Goal: Find specific page/section: Find specific page/section

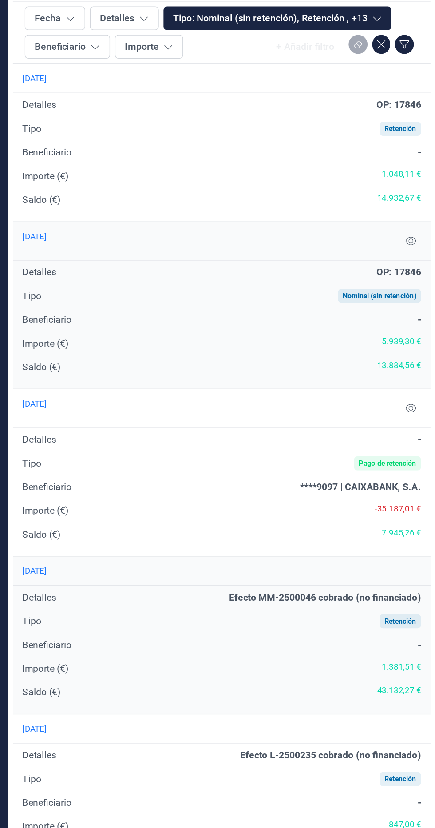
scroll to position [599, 0]
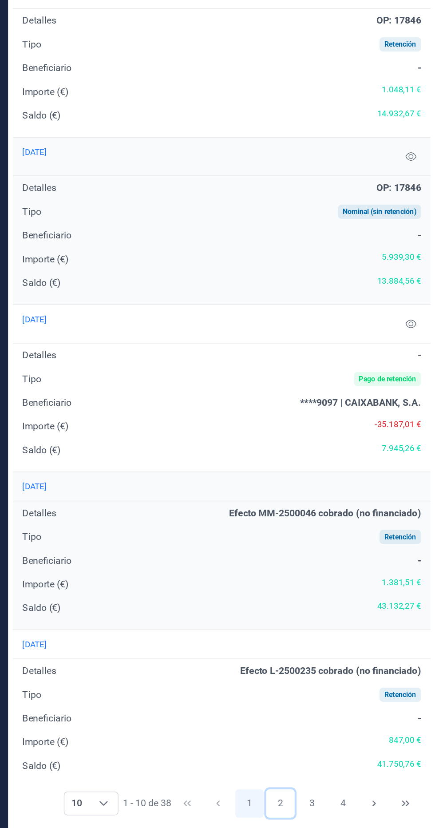
click at [319, 810] on button "2" at bounding box center [319, 809] width 21 height 21
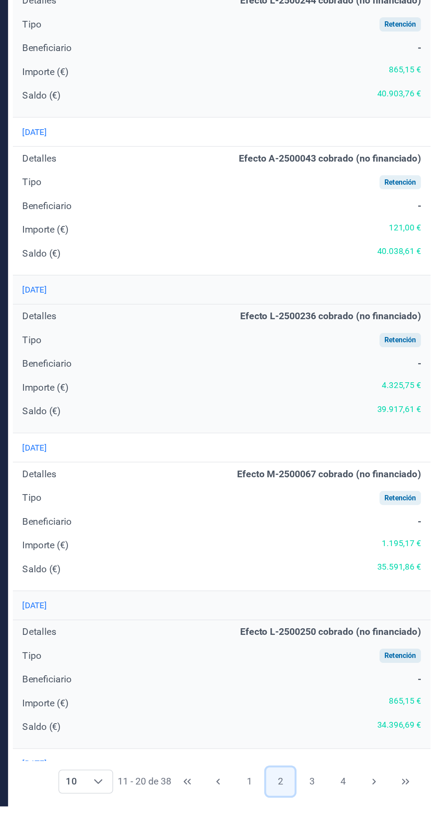
scroll to position [0, 0]
click at [333, 813] on button "3" at bounding box center [342, 809] width 21 height 21
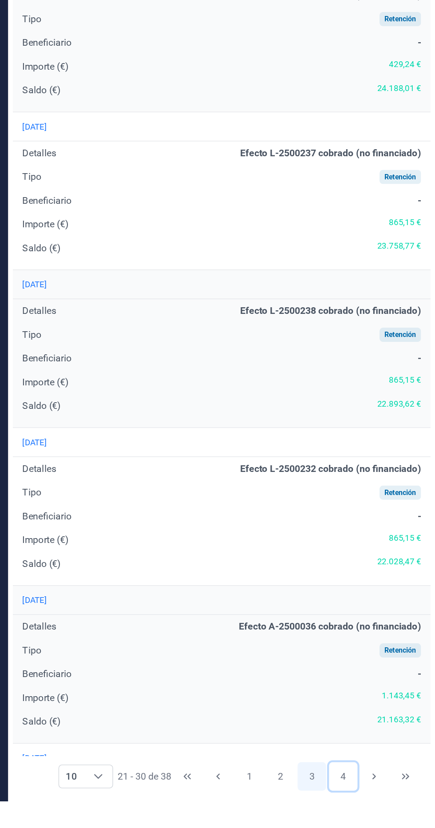
click at [362, 816] on button "4" at bounding box center [366, 809] width 21 height 21
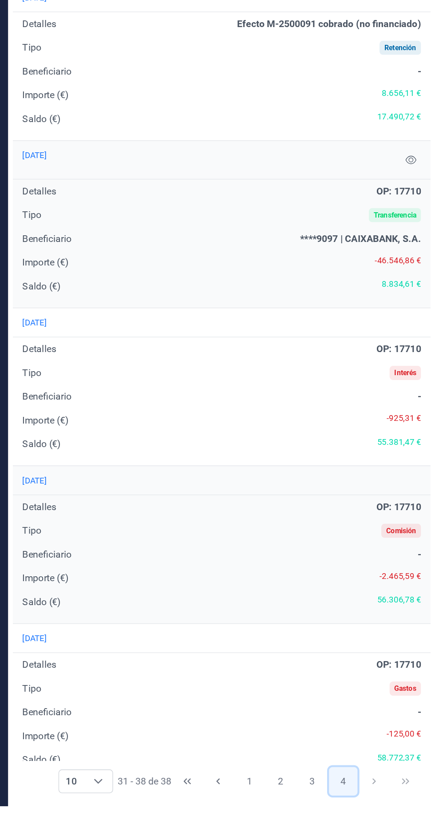
scroll to position [101, 0]
click at [336, 820] on button "3" at bounding box center [342, 809] width 21 height 21
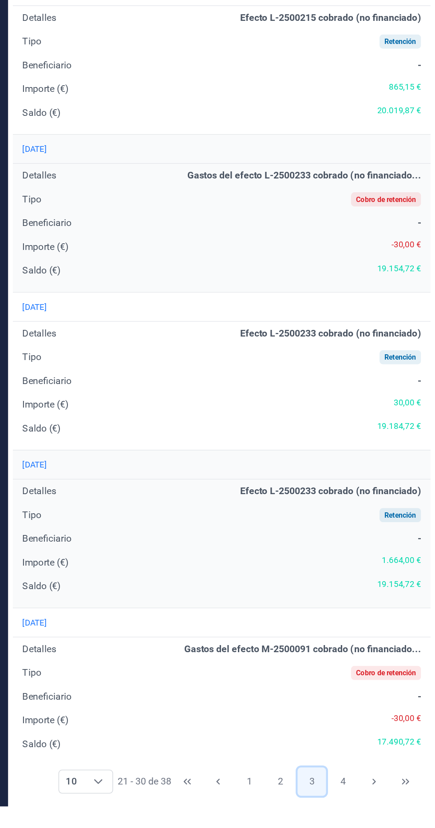
scroll to position [0, 0]
click at [319, 810] on button "2" at bounding box center [319, 809] width 21 height 21
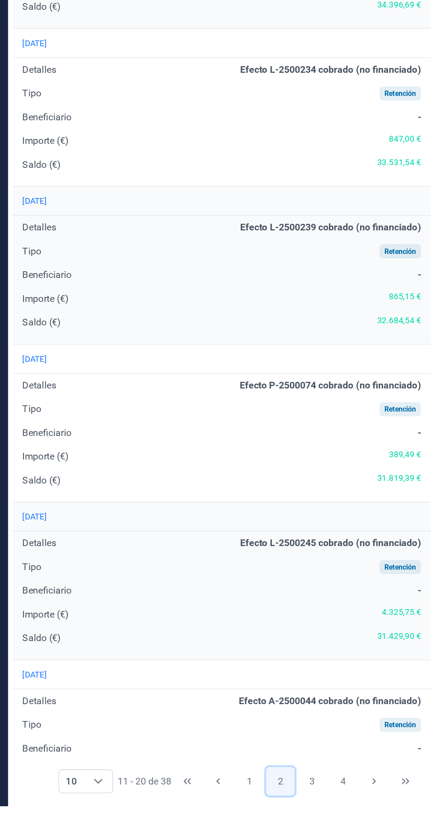
scroll to position [578, 0]
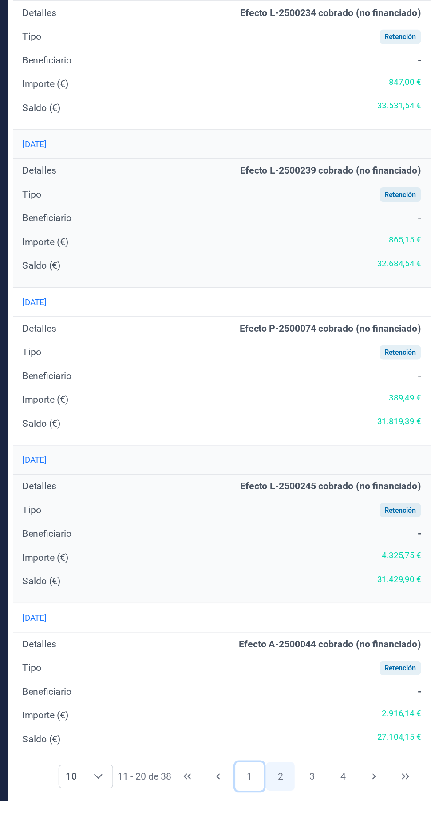
click at [295, 809] on button "1" at bounding box center [296, 809] width 21 height 21
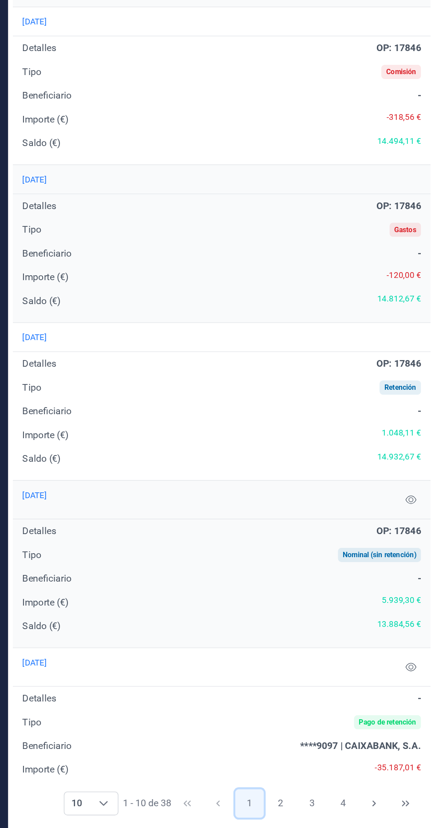
scroll to position [0, 0]
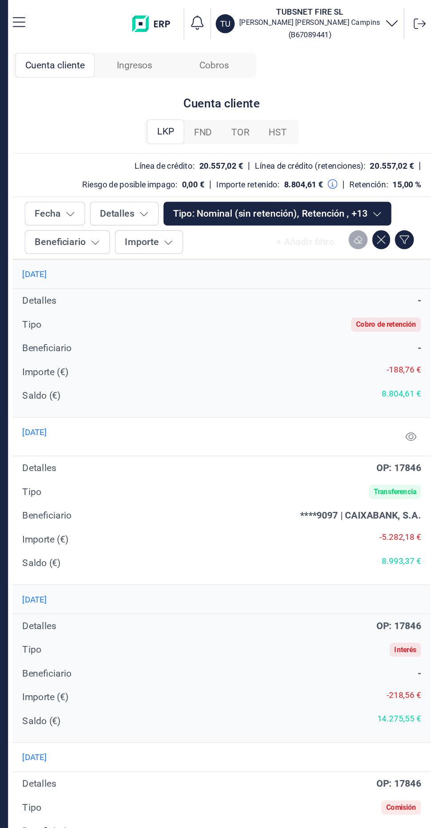
click at [278, 57] on div "Cobros" at bounding box center [270, 49] width 60 height 19
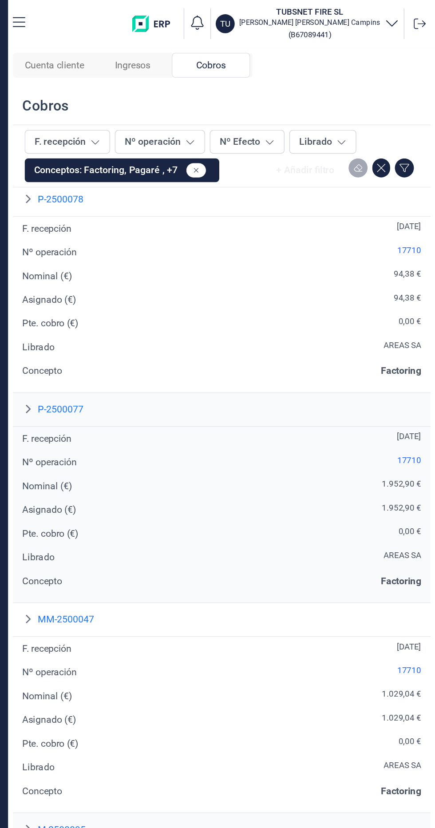
scroll to position [915, 0]
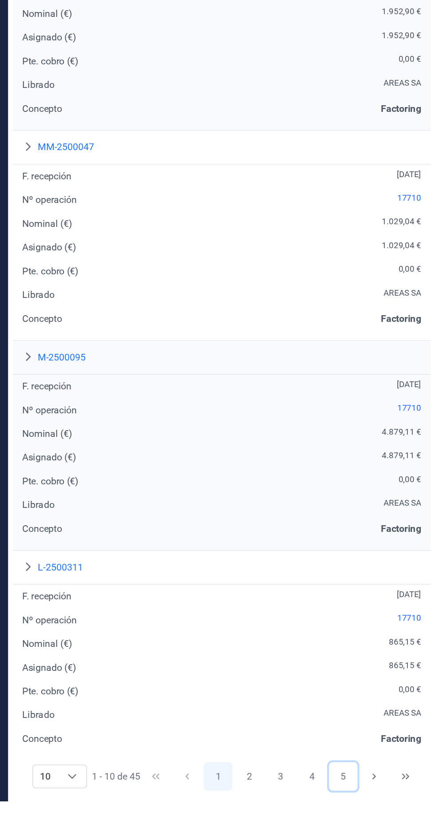
click at [366, 810] on button "5" at bounding box center [366, 809] width 21 height 21
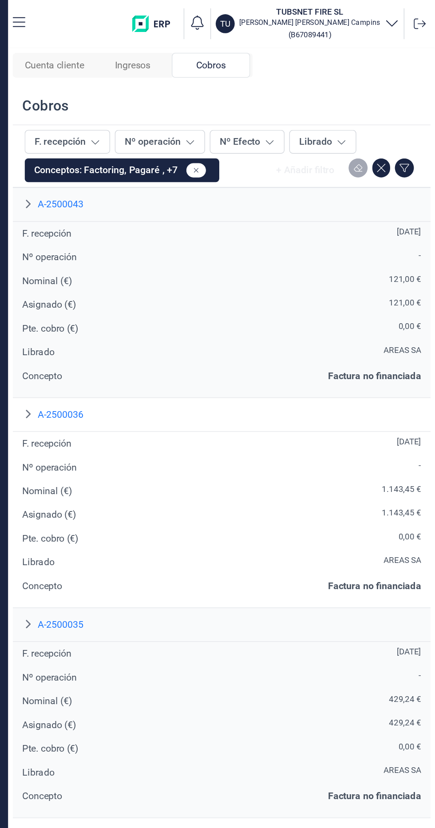
scroll to position [0, 0]
click at [231, 52] on div "Ingresos" at bounding box center [208, 49] width 59 height 19
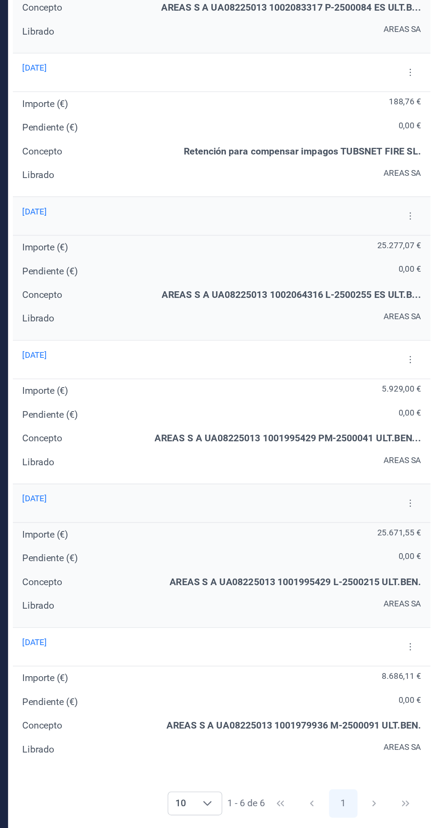
click at [371, 549] on div "AREAS SA" at bounding box center [290, 554] width 267 height 11
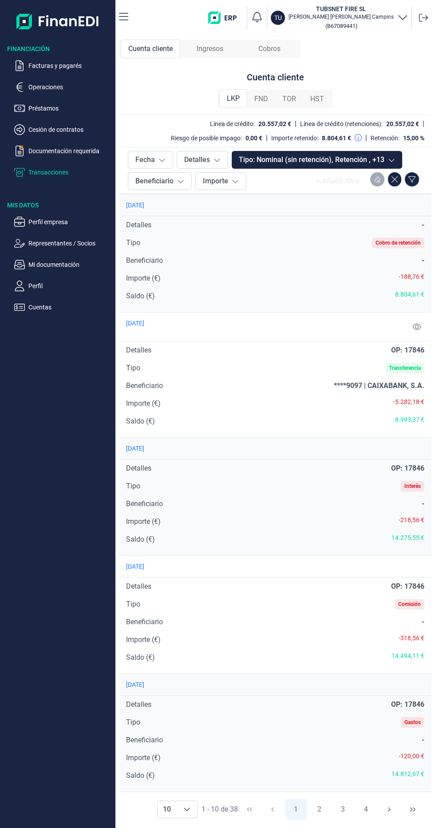
click at [229, 49] on div "Ingresos" at bounding box center [210, 49] width 60 height 19
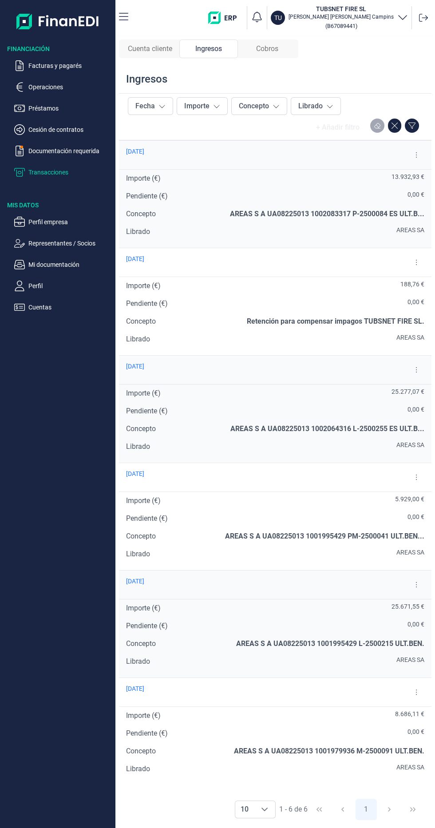
click at [34, 167] on p "Transacciones" at bounding box center [70, 172] width 84 height 11
click at [57, 171] on p "Transacciones" at bounding box center [70, 172] width 84 height 11
click at [146, 48] on span "Cuenta cliente" at bounding box center [150, 49] width 44 height 11
